Goal: Navigation & Orientation: Find specific page/section

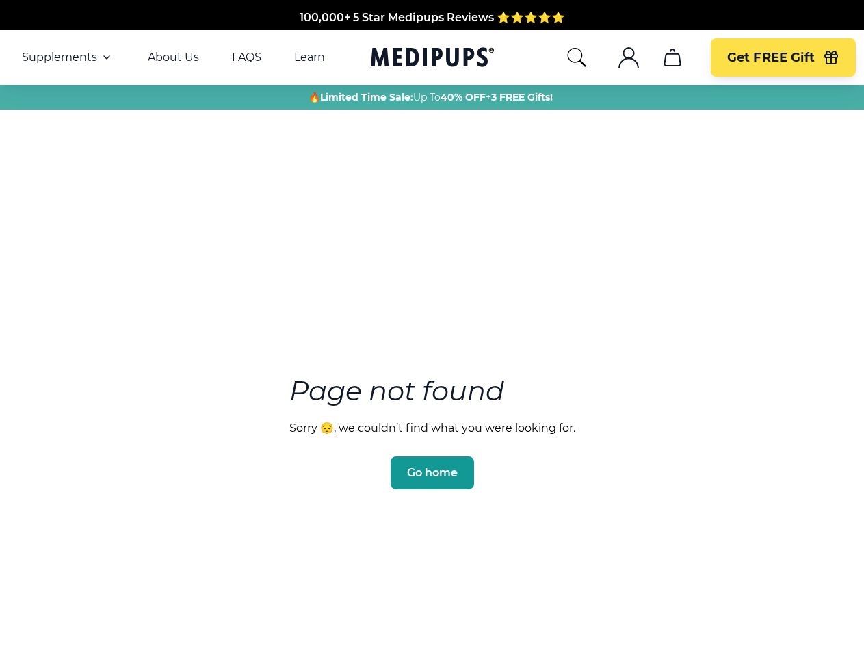
click at [432, 328] on section "Page not found Sorry 😔, we couldn’t find what you were looking for. Go home" at bounding box center [432, 399] width 864 height 525
click at [68, 57] on span "Supplements" at bounding box center [59, 58] width 75 height 14
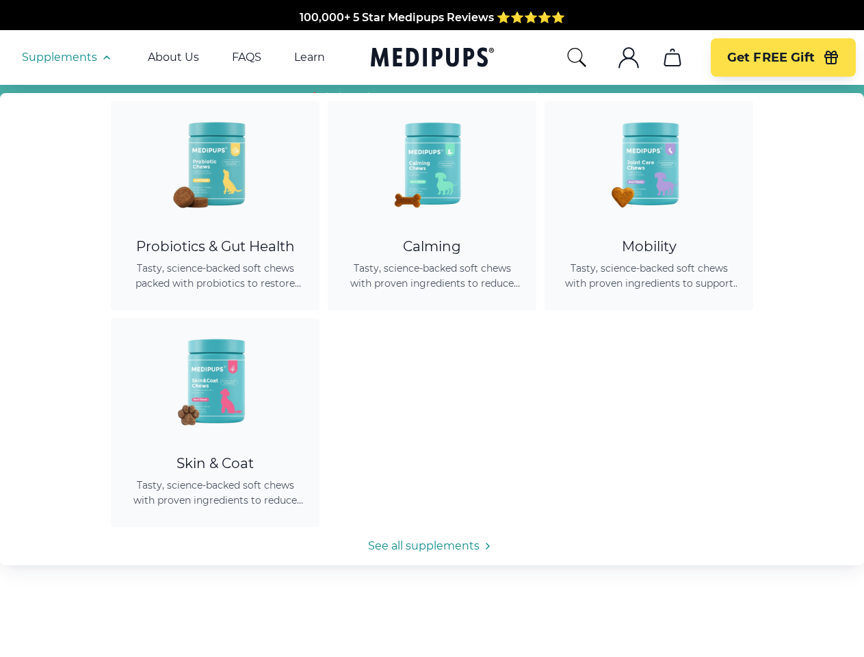
click at [105, 57] on icon "button" at bounding box center [106, 57] width 16 height 16
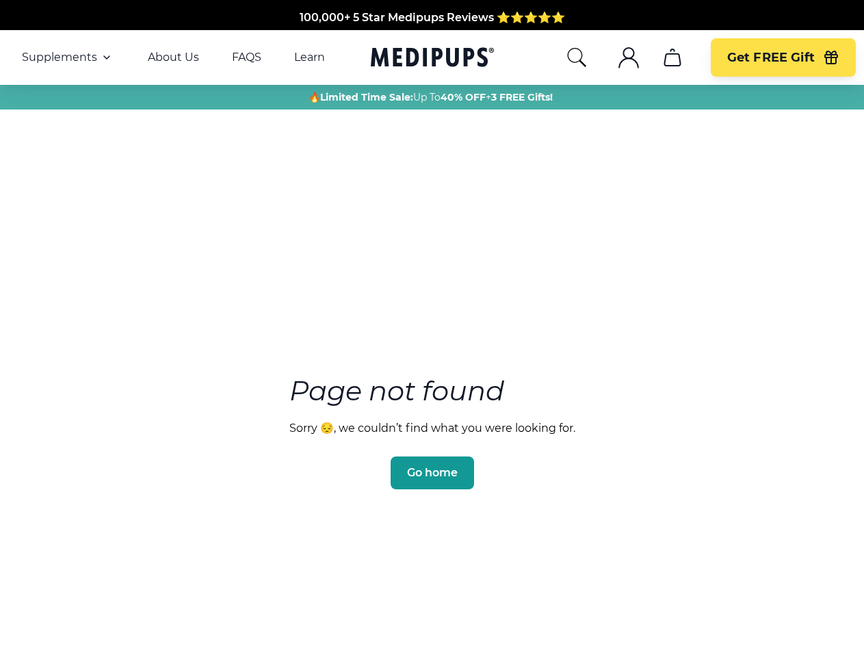
click at [576, 57] on icon "search" at bounding box center [577, 58] width 22 height 22
click at [628, 57] on icon ".cls-1{fill:none;stroke:currentColor;stroke-miterlimit:10;stroke-width:1.5px;}" at bounding box center [629, 58] width 22 height 22
click at [672, 57] on icon "cart" at bounding box center [672, 58] width 22 height 22
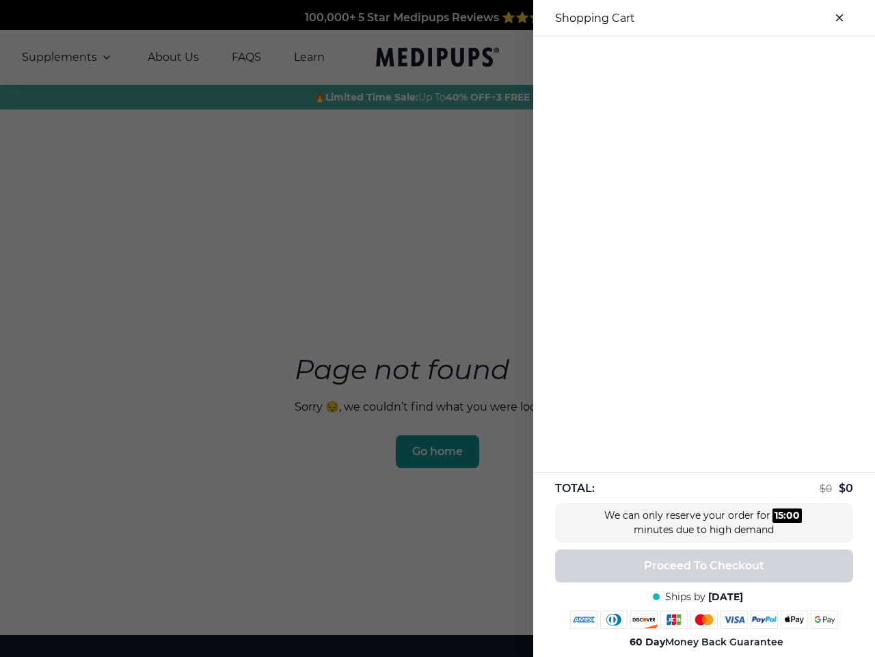
click at [672, 57] on div at bounding box center [705, 47] width 342 height 23
click at [782, 57] on div at bounding box center [705, 47] width 342 height 23
